Goal: Task Accomplishment & Management: Use online tool/utility

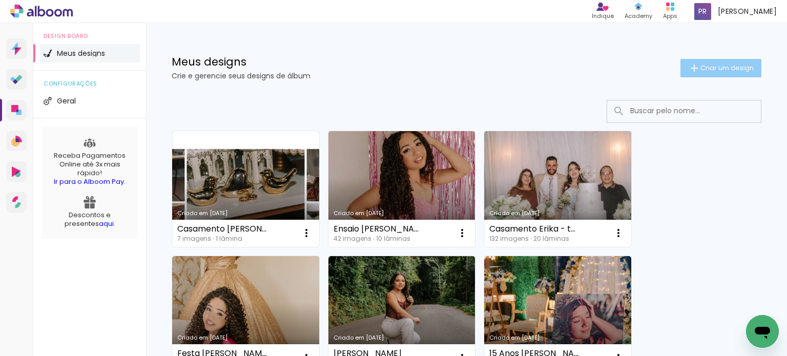
click at [707, 66] on span "Criar um design" at bounding box center [726, 68] width 53 height 7
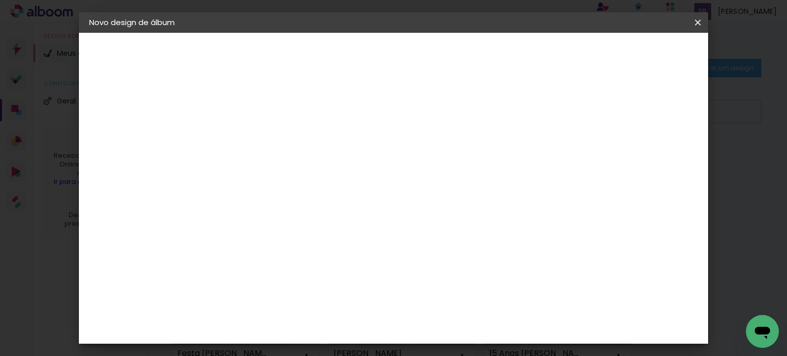
click at [0, 0] on paper-input-container "Título do álbum" at bounding box center [0, 0] width 0 height 0
type input "Ensaio Estefhany - horizontal"
type paper-input "Ensaio Estefhany - horizontal"
click at [0, 0] on slot "Avançar" at bounding box center [0, 0] width 0 height 0
click at [273, 188] on input at bounding box center [282, 194] width 103 height 13
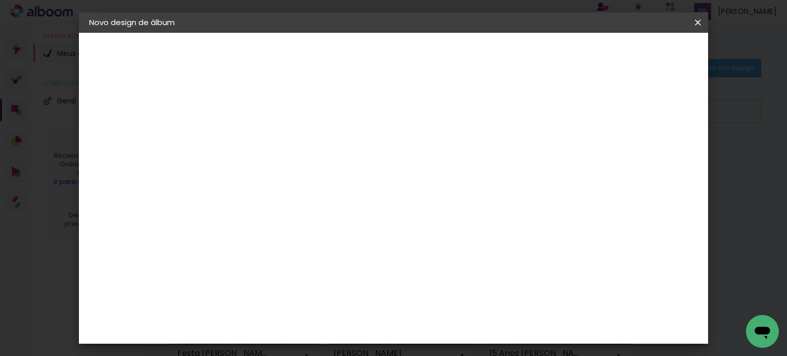
type input "nic"
type paper-input "nic"
click at [274, 227] on div "Nicephotos" at bounding box center [272, 231] width 46 height 8
click at [0, 0] on slot "Avançar" at bounding box center [0, 0] width 0 height 0
click at [312, 180] on paper-input-container "Linha" at bounding box center [282, 179] width 59 height 26
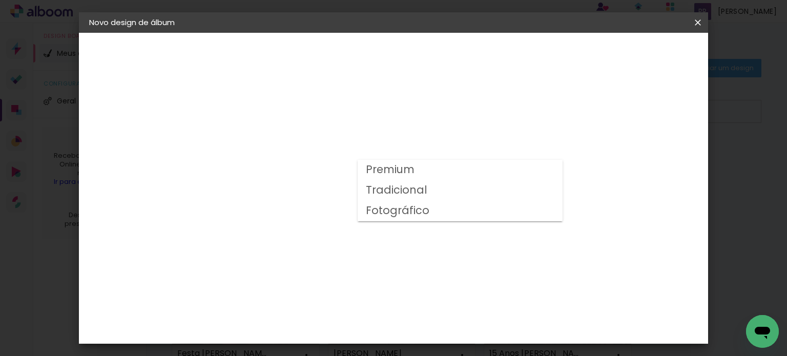
click at [0, 0] on slot "Fotográfico" at bounding box center [0, 0] width 0 height 0
type input "Fotográfico"
click at [326, 207] on span "21 × 30" at bounding box center [302, 217] width 48 height 21
click at [0, 0] on slot "Avançar" at bounding box center [0, 0] width 0 height 0
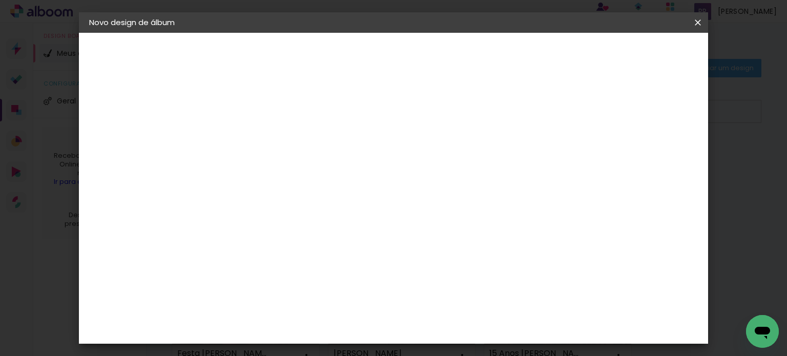
click at [633, 56] on span "Iniciar design" at bounding box center [610, 54] width 47 height 7
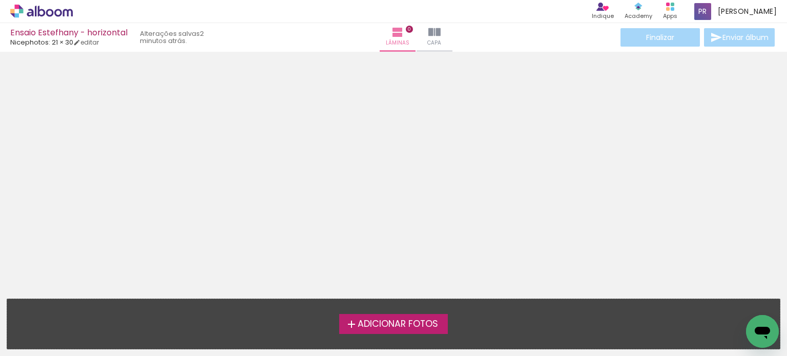
click at [405, 327] on span "Adicionar Fotos" at bounding box center [397, 324] width 80 height 9
click at [0, 0] on input "file" at bounding box center [0, 0] width 0 height 0
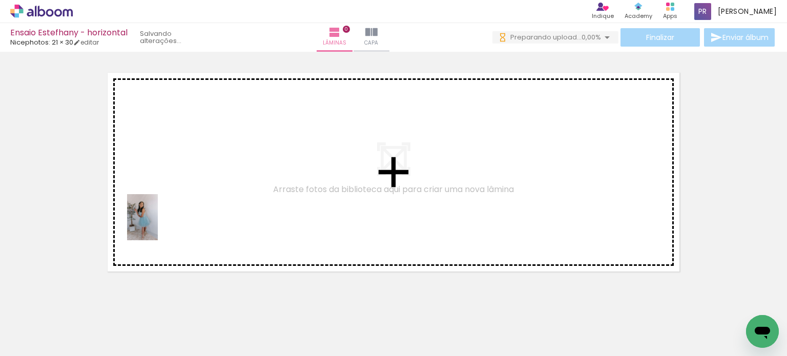
drag, startPoint x: 100, startPoint y: 338, endPoint x: 158, endPoint y: 225, distance: 127.3
click at [158, 225] on quentale-workspace at bounding box center [393, 178] width 787 height 356
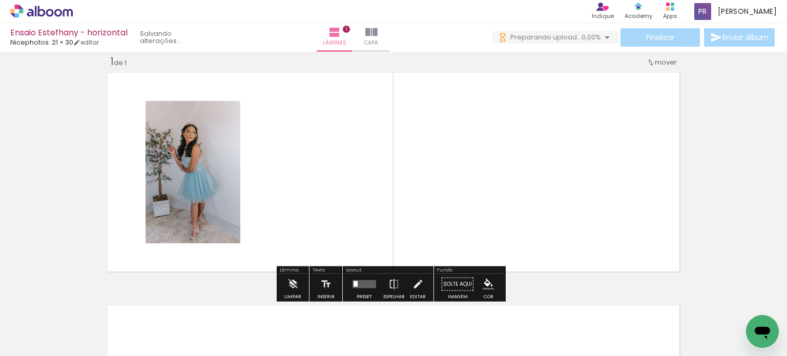
scroll to position [13, 0]
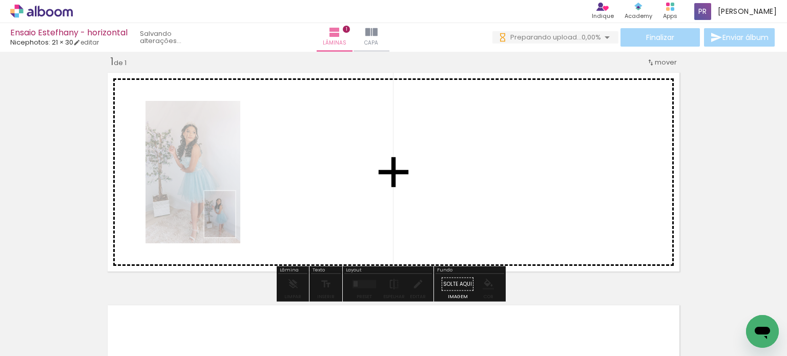
drag, startPoint x: 103, startPoint y: 316, endPoint x: 254, endPoint y: 212, distance: 183.7
click at [254, 212] on quentale-workspace at bounding box center [393, 178] width 787 height 356
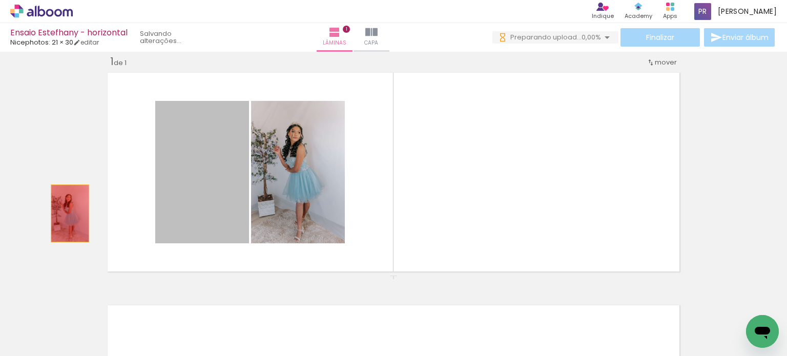
drag, startPoint x: 175, startPoint y: 203, endPoint x: 66, endPoint y: 213, distance: 109.5
click at [66, 213] on div "Inserir lâmina 1 de 1" at bounding box center [393, 275] width 787 height 465
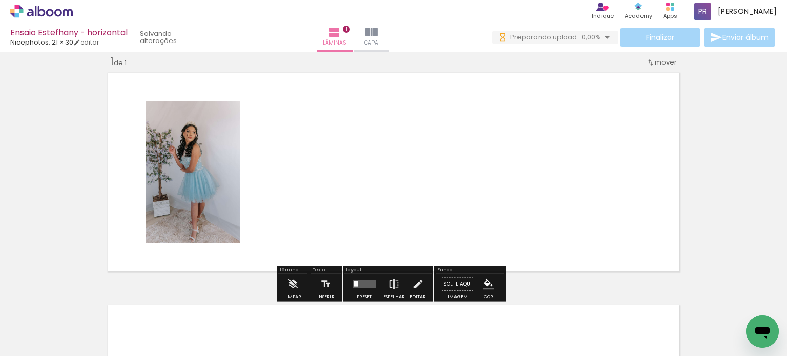
click at [47, 326] on input "Todas as fotos" at bounding box center [28, 325] width 39 height 9
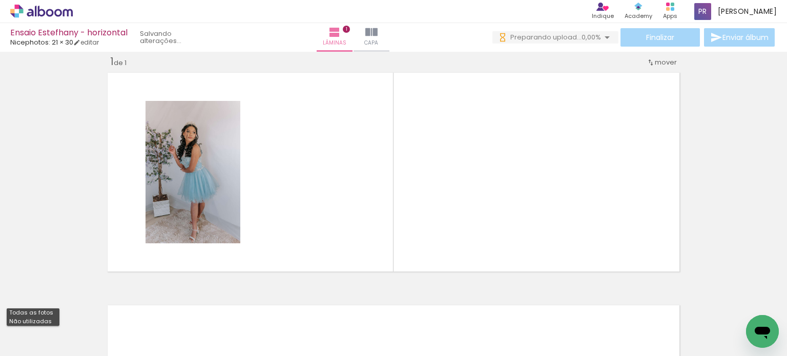
click at [0, 0] on slot "Não utilizadas" at bounding box center [0, 0] width 0 height 0
type input "Não utilizadas"
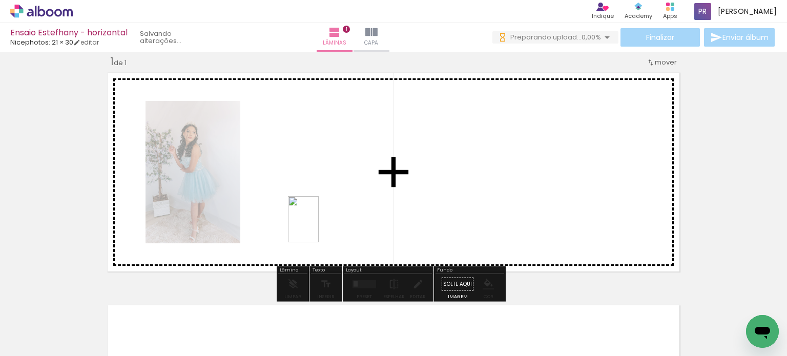
drag, startPoint x: 111, startPoint y: 324, endPoint x: 319, endPoint y: 227, distance: 229.5
click at [319, 227] on quentale-workspace at bounding box center [393, 178] width 787 height 356
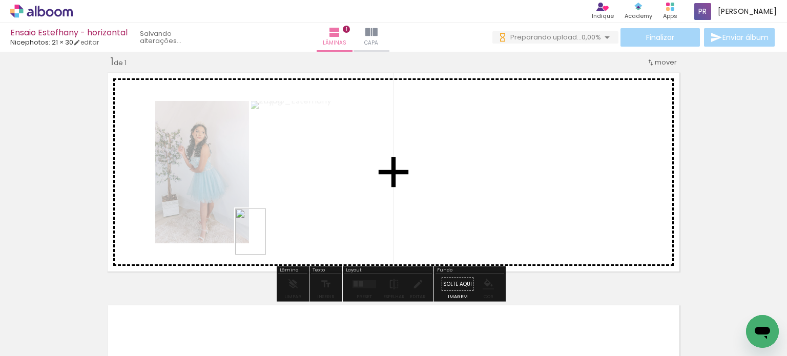
drag, startPoint x: 102, startPoint y: 311, endPoint x: 317, endPoint y: 223, distance: 232.7
click at [322, 223] on quentale-workspace at bounding box center [393, 178] width 787 height 356
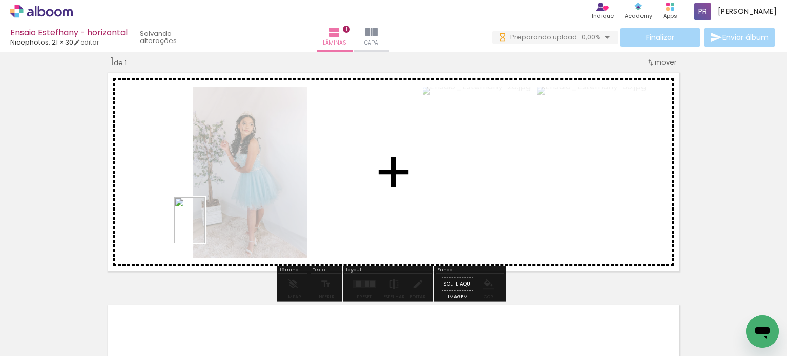
drag, startPoint x: 156, startPoint y: 287, endPoint x: 205, endPoint y: 228, distance: 77.1
click at [205, 228] on quentale-workspace at bounding box center [393, 178] width 787 height 356
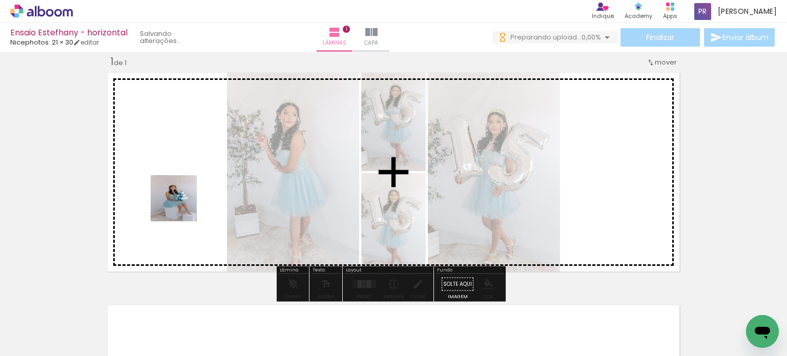
drag, startPoint x: 117, startPoint y: 329, endPoint x: 181, endPoint y: 206, distance: 138.8
click at [181, 206] on quentale-workspace at bounding box center [393, 178] width 787 height 356
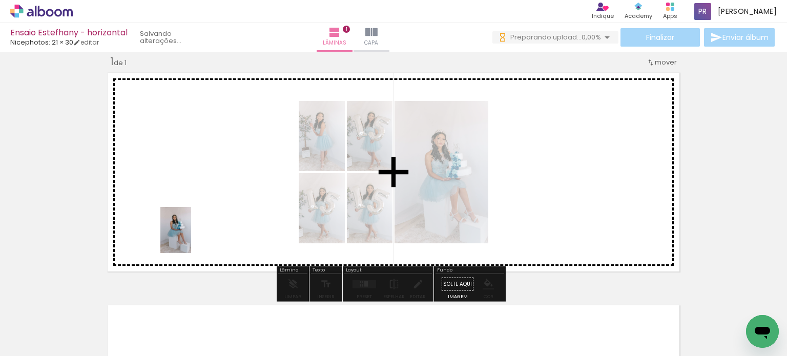
drag, startPoint x: 101, startPoint y: 319, endPoint x: 194, endPoint y: 235, distance: 125.1
click at [194, 235] on quentale-workspace at bounding box center [393, 178] width 787 height 356
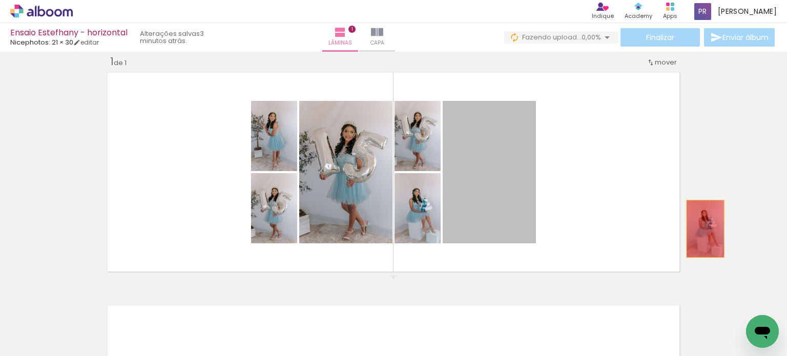
drag, startPoint x: 487, startPoint y: 230, endPoint x: 701, endPoint y: 228, distance: 214.1
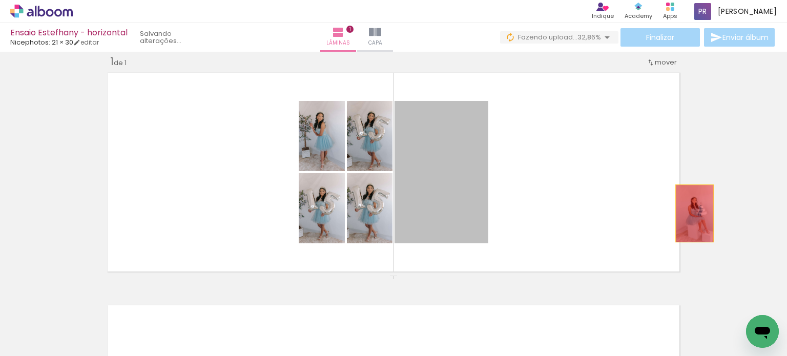
drag, startPoint x: 455, startPoint y: 217, endPoint x: 745, endPoint y: 211, distance: 289.9
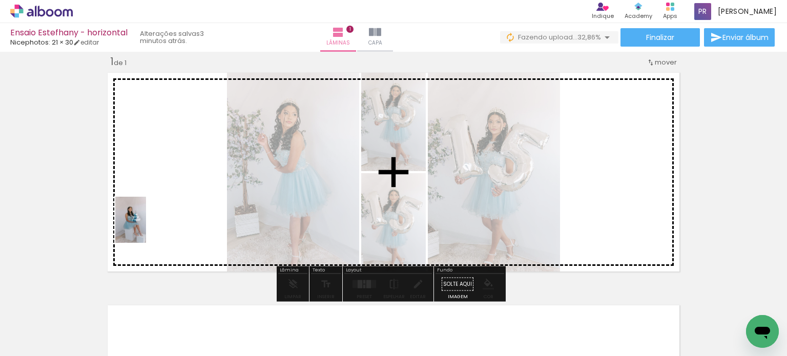
drag, startPoint x: 93, startPoint y: 327, endPoint x: 147, endPoint y: 242, distance: 100.1
click at [147, 224] on quentale-workspace at bounding box center [393, 178] width 787 height 356
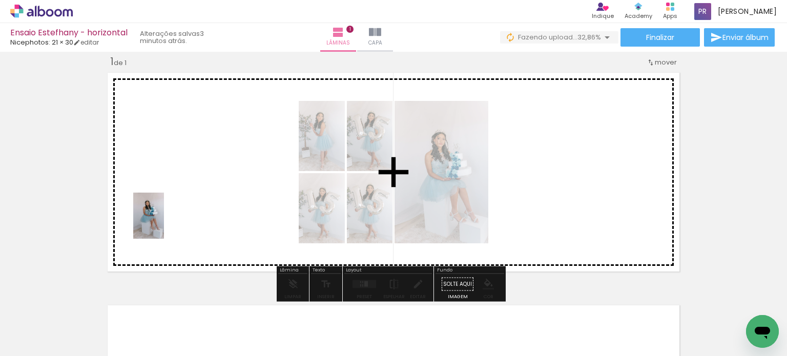
drag, startPoint x: 105, startPoint y: 325, endPoint x: 164, endPoint y: 223, distance: 117.7
click at [164, 223] on quentale-workspace at bounding box center [393, 178] width 787 height 356
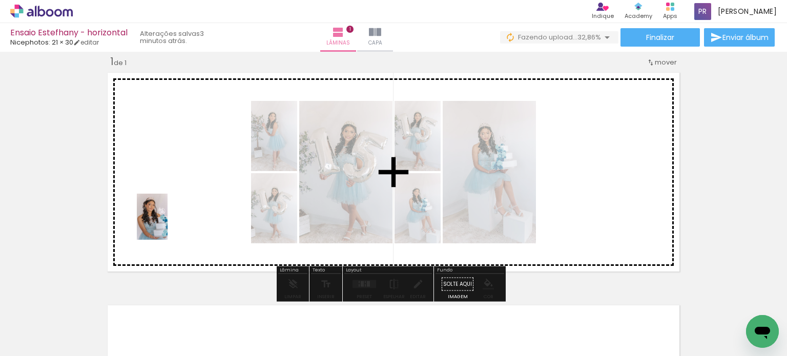
drag, startPoint x: 110, startPoint y: 325, endPoint x: 167, endPoint y: 224, distance: 116.3
click at [167, 224] on quentale-workspace at bounding box center [393, 178] width 787 height 356
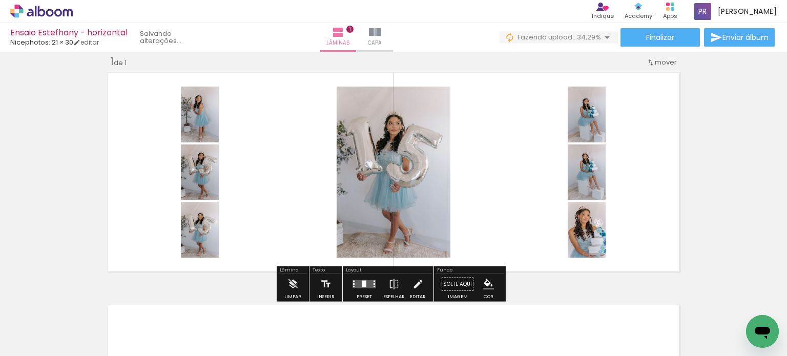
click at [363, 286] on div at bounding box center [364, 284] width 5 height 7
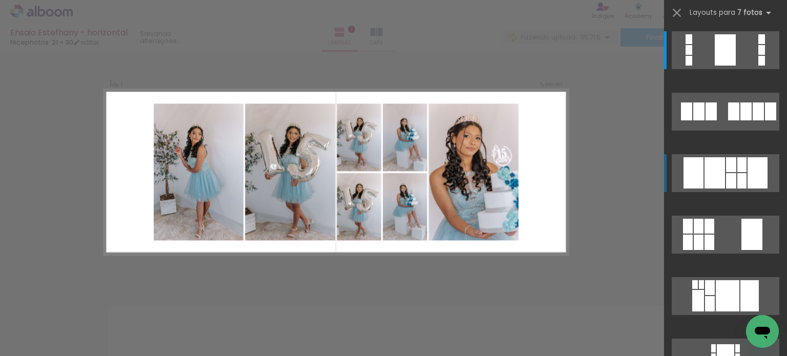
click at [692, 55] on div at bounding box center [688, 50] width 7 height 10
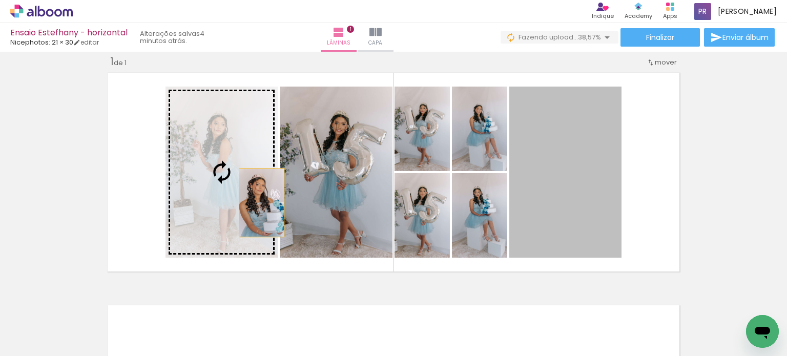
drag, startPoint x: 545, startPoint y: 202, endPoint x: 225, endPoint y: 202, distance: 319.5
click at [0, 0] on slot at bounding box center [0, 0] width 0 height 0
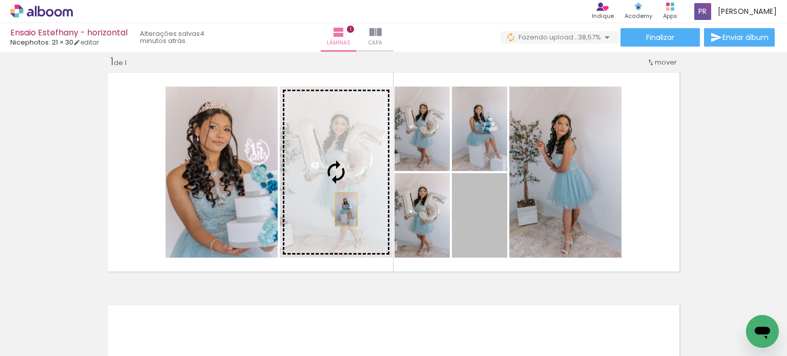
drag, startPoint x: 471, startPoint y: 210, endPoint x: 340, endPoint y: 209, distance: 131.1
click at [0, 0] on slot at bounding box center [0, 0] width 0 height 0
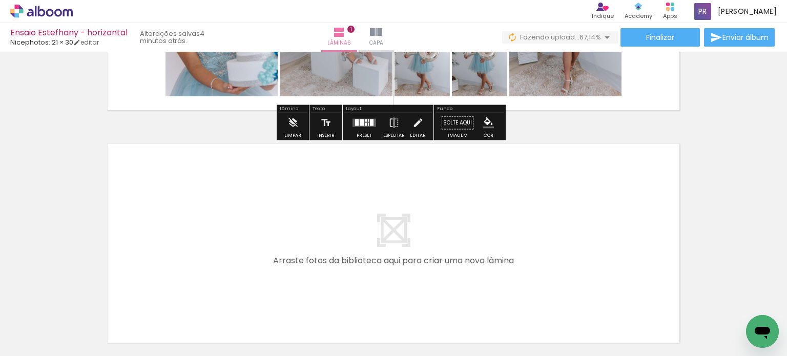
scroll to position [218, 0]
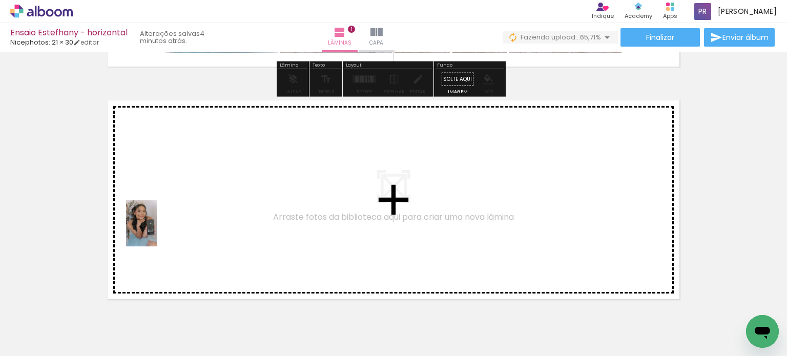
drag, startPoint x: 108, startPoint y: 324, endPoint x: 159, endPoint y: 228, distance: 107.9
click at [159, 228] on quentale-workspace at bounding box center [393, 178] width 787 height 356
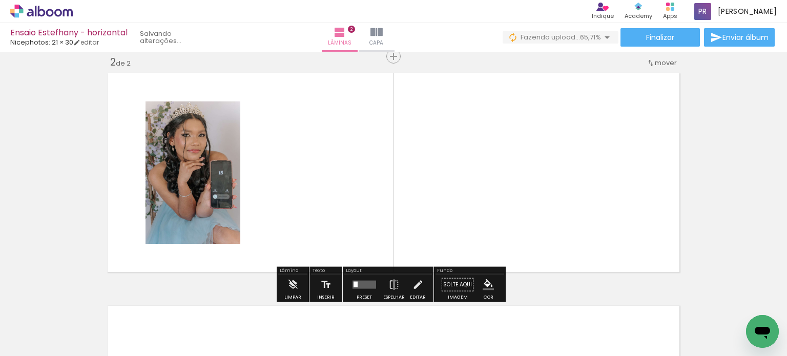
scroll to position [245, 0]
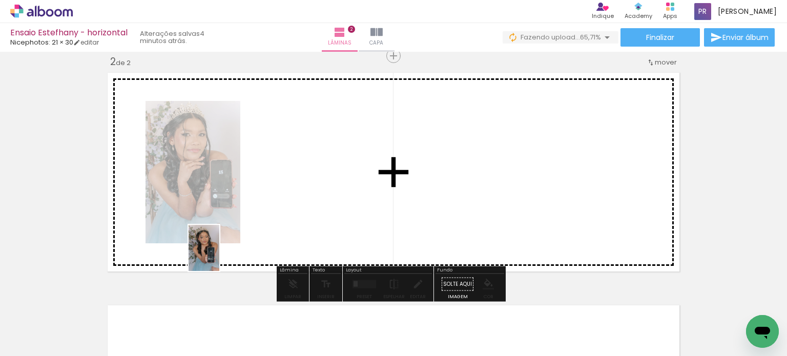
drag, startPoint x: 100, startPoint y: 314, endPoint x: 219, endPoint y: 256, distance: 132.4
click at [219, 256] on quentale-workspace at bounding box center [393, 178] width 787 height 356
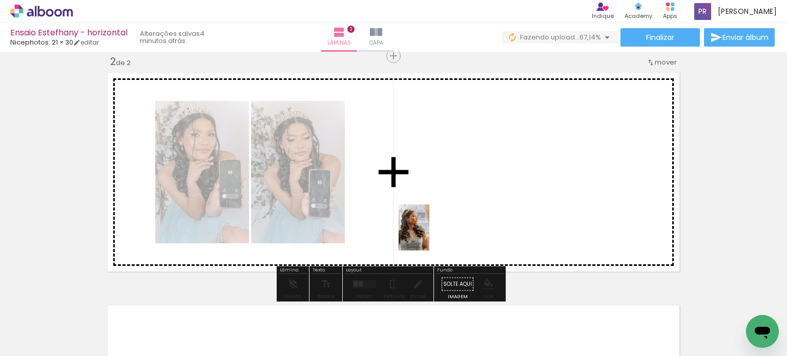
drag, startPoint x: 443, startPoint y: 323, endPoint x: 428, endPoint y: 265, distance: 59.4
click at [429, 234] on quentale-workspace at bounding box center [393, 178] width 787 height 356
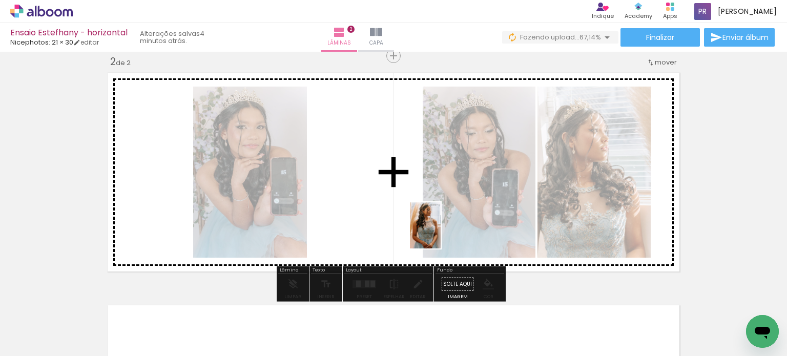
drag, startPoint x: 447, startPoint y: 319, endPoint x: 440, endPoint y: 233, distance: 86.2
click at [440, 233] on quentale-workspace at bounding box center [393, 178] width 787 height 356
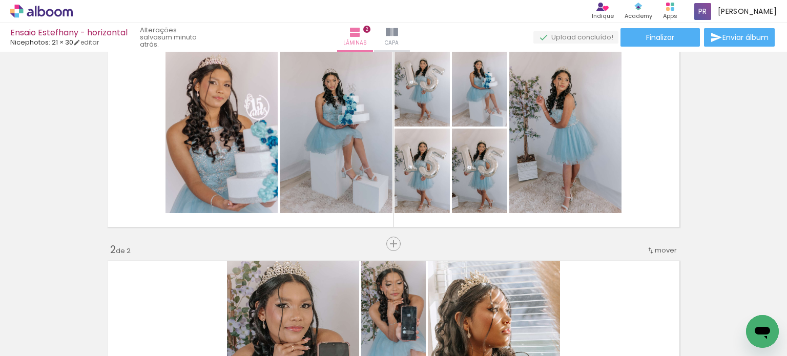
scroll to position [51, 0]
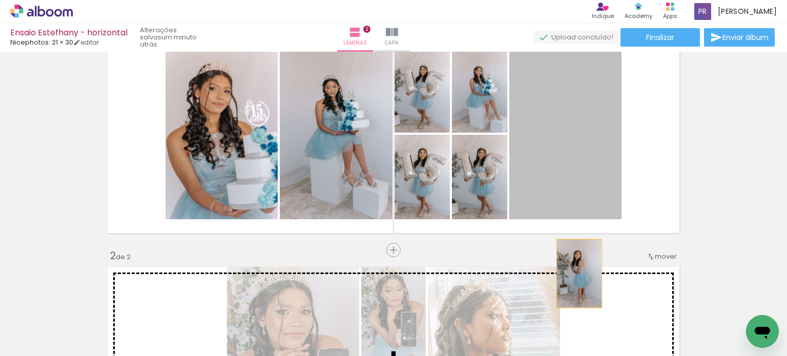
drag, startPoint x: 564, startPoint y: 175, endPoint x: 575, endPoint y: 273, distance: 98.9
click at [575, 273] on div "Inserir lâmina 1 de 2 Inserir lâmina 2 de 2" at bounding box center [393, 353] width 787 height 698
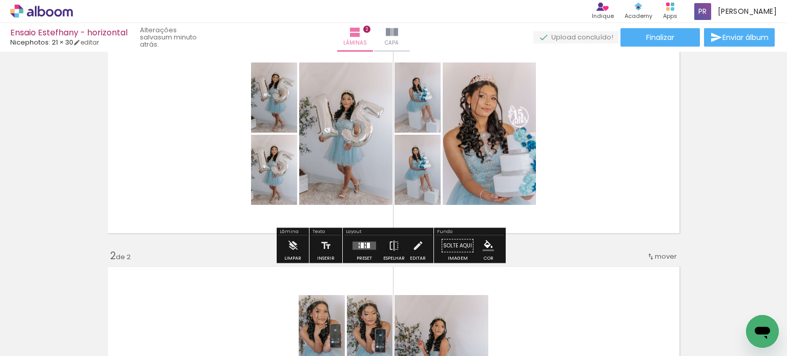
click at [358, 249] on quentale-layouter at bounding box center [364, 246] width 24 height 8
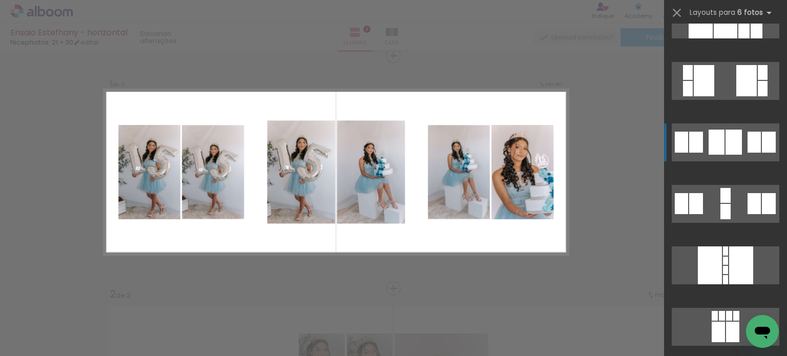
scroll to position [1997, 0]
click at [713, 322] on div at bounding box center [717, 332] width 13 height 20
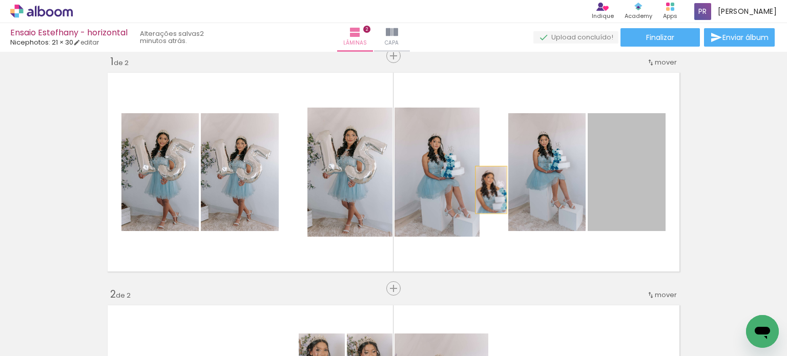
drag, startPoint x: 643, startPoint y: 196, endPoint x: 464, endPoint y: 189, distance: 178.8
click at [0, 0] on slot at bounding box center [0, 0] width 0 height 0
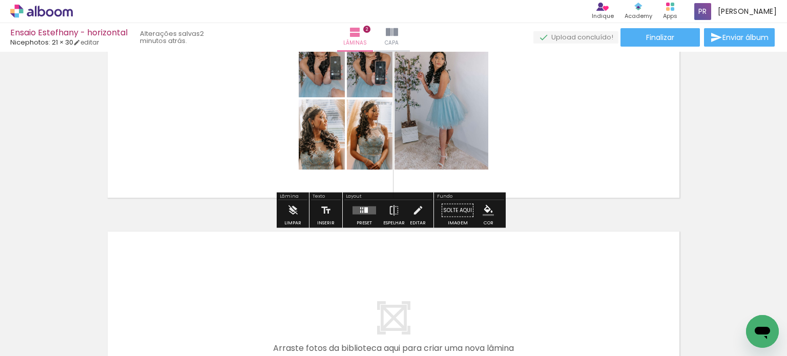
scroll to position [320, 0]
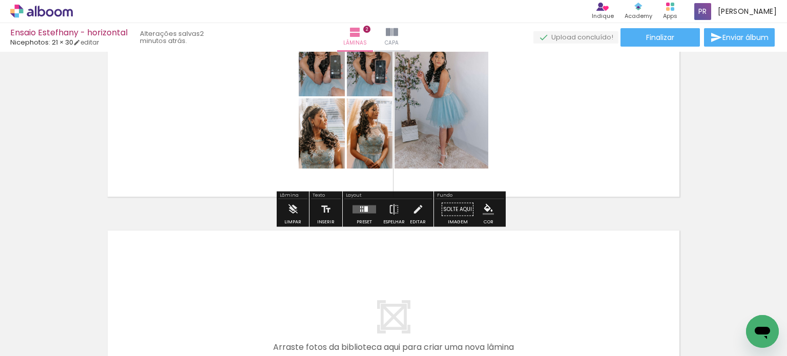
click at [365, 213] on quentale-layouter at bounding box center [364, 209] width 24 height 8
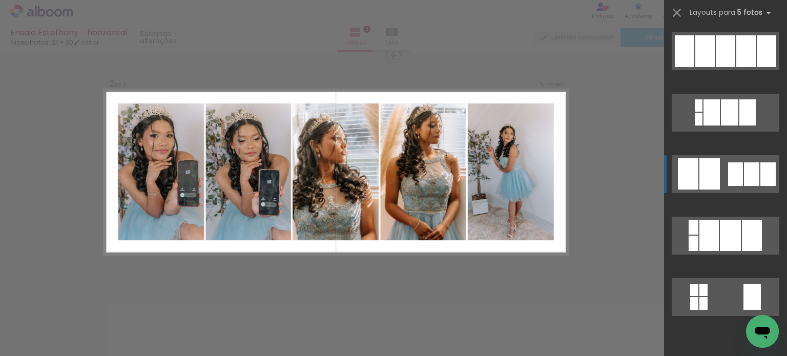
scroll to position [1536, 0]
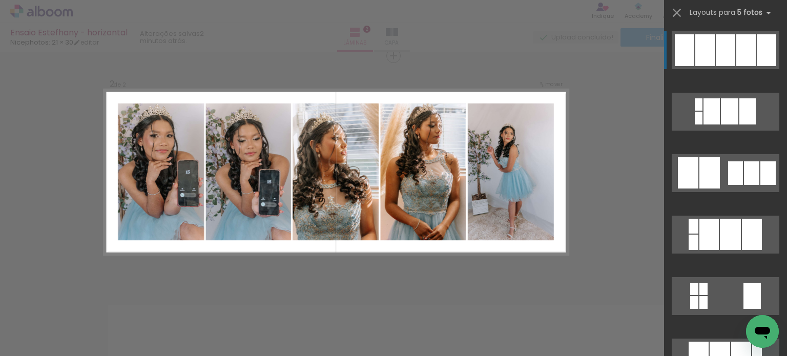
click at [715, 40] on div at bounding box center [724, 50] width 19 height 32
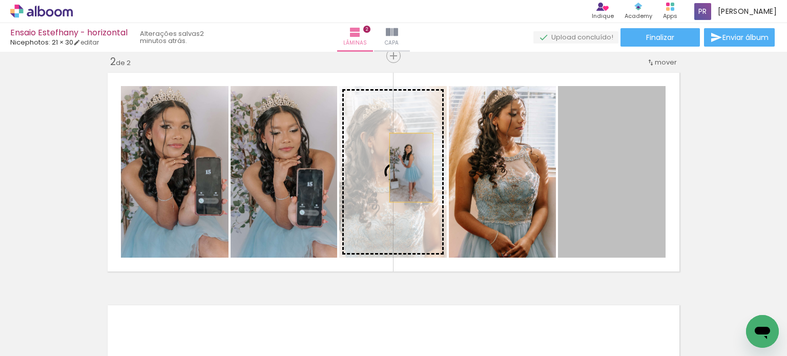
drag, startPoint x: 604, startPoint y: 163, endPoint x: 407, endPoint y: 167, distance: 197.2
click at [0, 0] on slot at bounding box center [0, 0] width 0 height 0
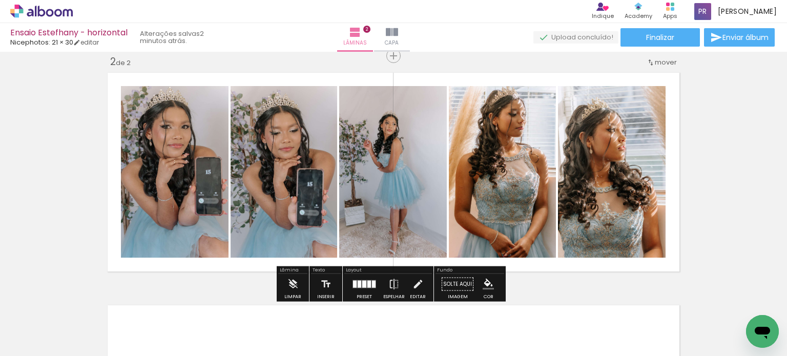
click at [367, 284] on div at bounding box center [369, 284] width 4 height 7
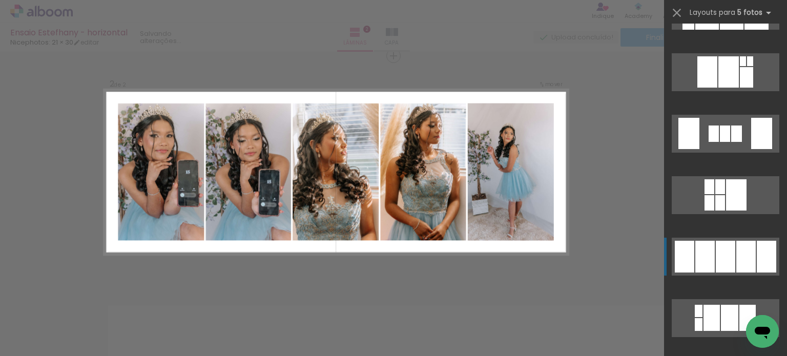
scroll to position [1383, 0]
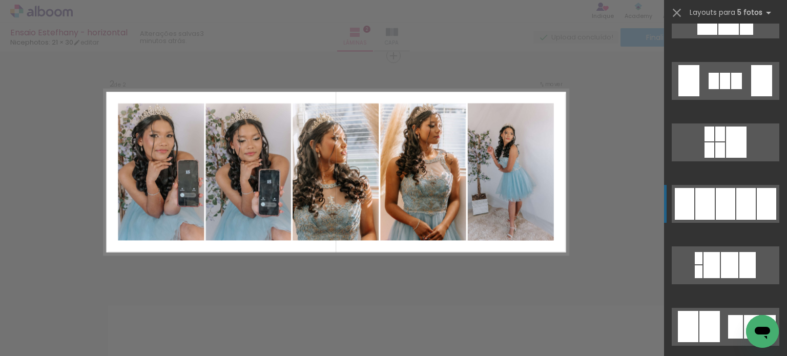
click at [715, 213] on div at bounding box center [724, 204] width 19 height 32
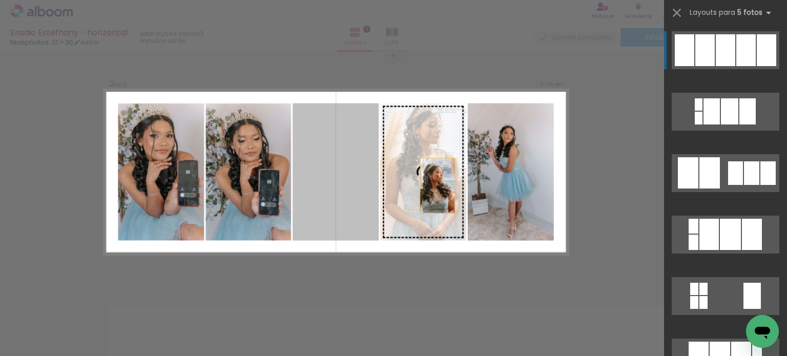
drag, startPoint x: 345, startPoint y: 188, endPoint x: 518, endPoint y: 183, distance: 173.2
click at [0, 0] on slot at bounding box center [0, 0] width 0 height 0
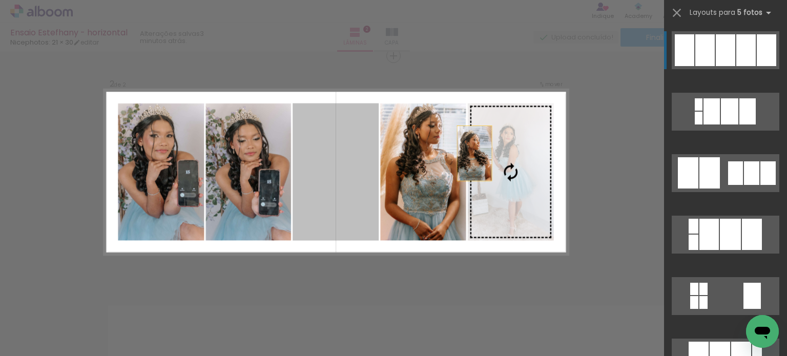
drag, startPoint x: 330, startPoint y: 154, endPoint x: 506, endPoint y: 148, distance: 176.2
click at [0, 0] on slot at bounding box center [0, 0] width 0 height 0
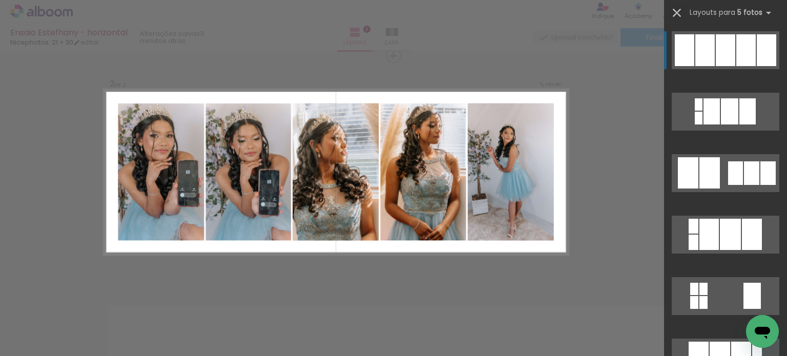
click at [673, 11] on iron-icon at bounding box center [676, 13] width 14 height 14
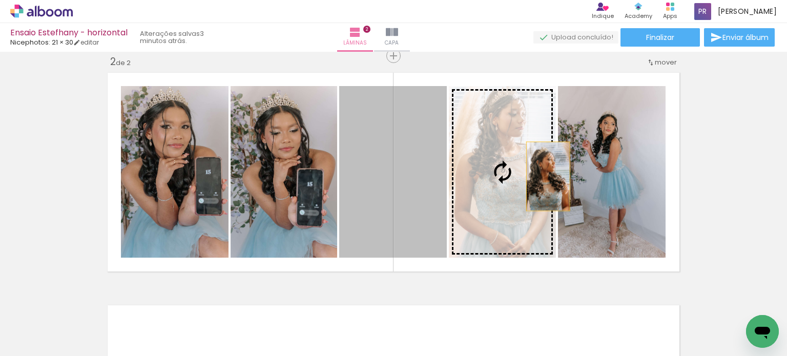
drag, startPoint x: 409, startPoint y: 184, endPoint x: 590, endPoint y: 175, distance: 181.5
click at [0, 0] on slot at bounding box center [0, 0] width 0 height 0
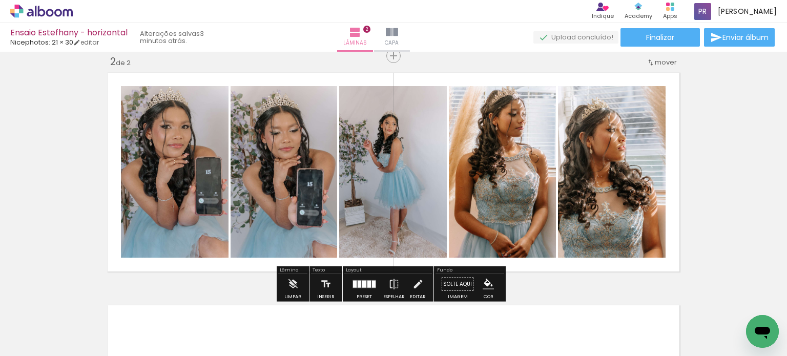
click at [701, 140] on div "Inserir lâmina 1 de 2 Inserir lâmina 2 de 2" at bounding box center [393, 159] width 787 height 698
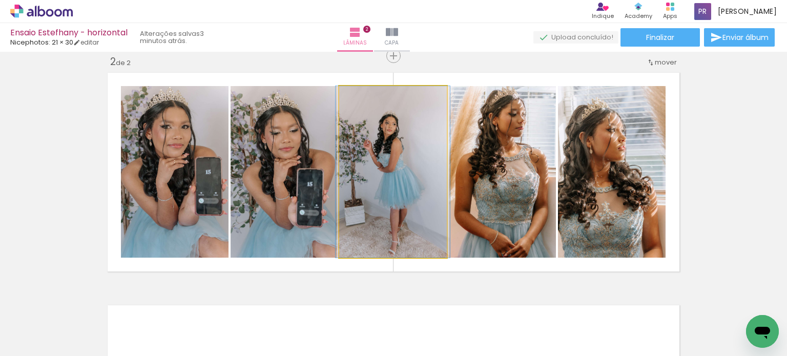
click at [423, 182] on quentale-photo at bounding box center [393, 172] width 108 height 172
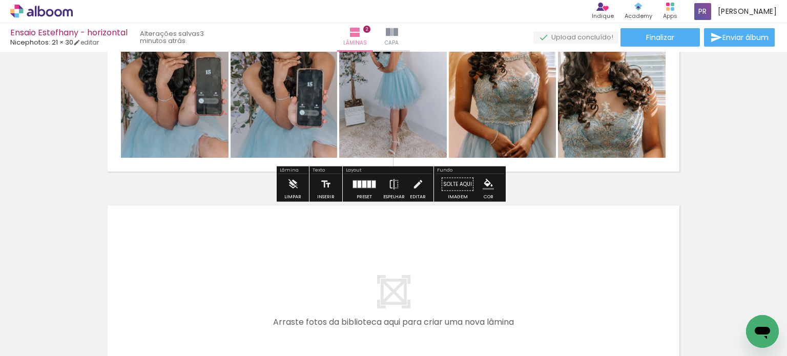
scroll to position [399, 0]
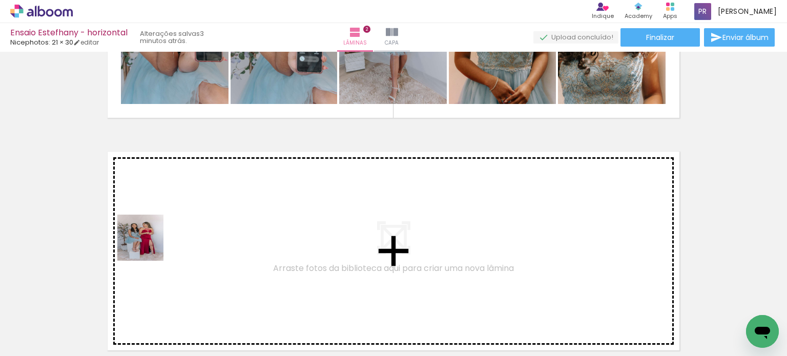
drag, startPoint x: 108, startPoint y: 327, endPoint x: 164, endPoint y: 220, distance: 120.7
click at [164, 220] on quentale-workspace at bounding box center [393, 178] width 787 height 356
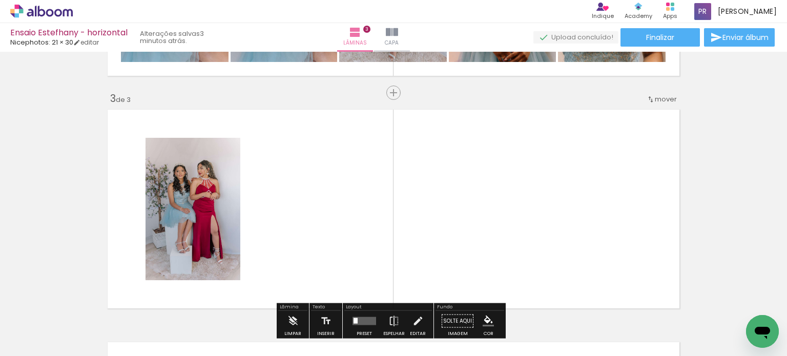
scroll to position [478, 0]
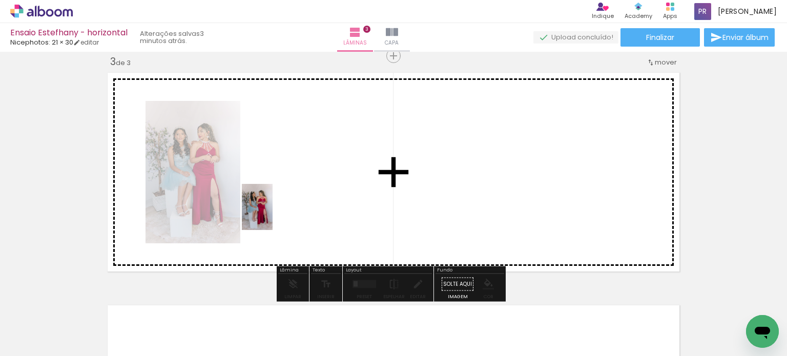
drag, startPoint x: 112, startPoint y: 323, endPoint x: 272, endPoint y: 215, distance: 193.7
click at [272, 215] on quentale-workspace at bounding box center [393, 178] width 787 height 356
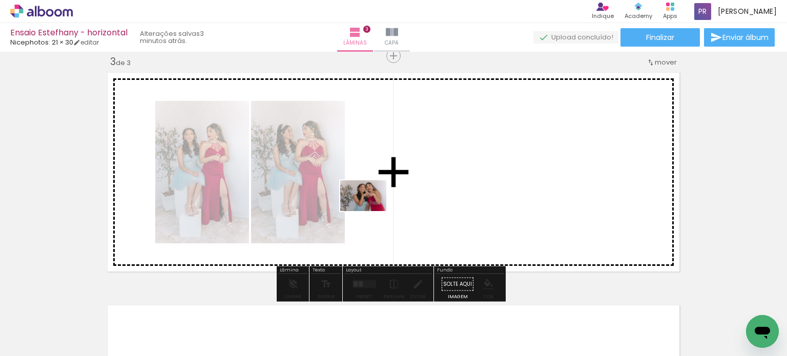
drag, startPoint x: 109, startPoint y: 320, endPoint x: 371, endPoint y: 211, distance: 284.0
click at [371, 211] on quentale-workspace at bounding box center [393, 178] width 787 height 356
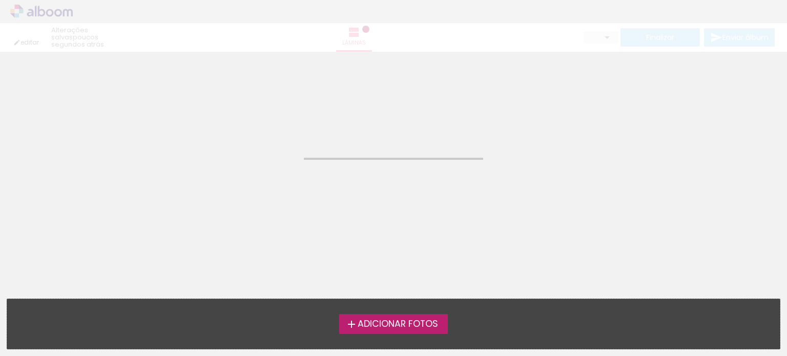
click at [268, 73] on div "Confirmar Cancelar" at bounding box center [393, 64] width 787 height 25
